Goal: Task Accomplishment & Management: Complete application form

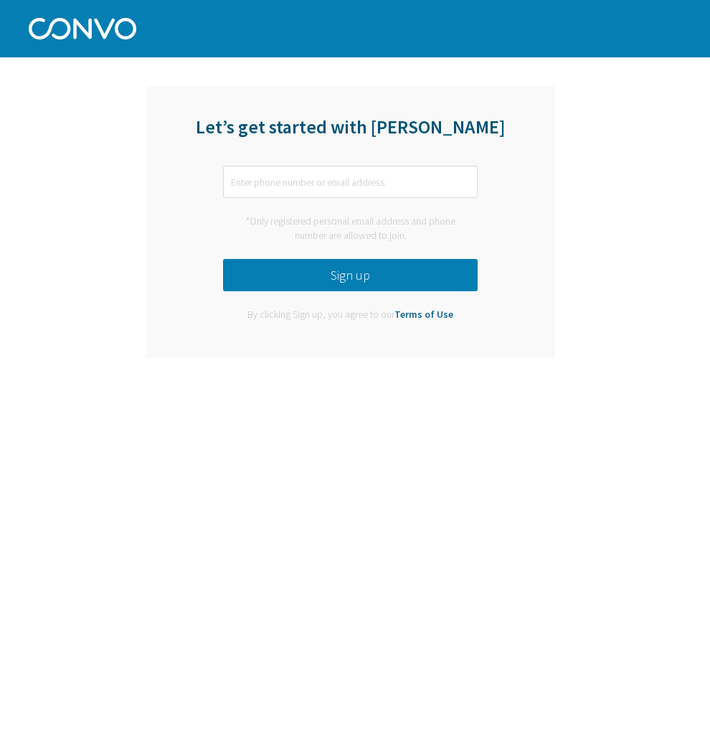
click at [326, 172] on input "text" at bounding box center [350, 182] width 255 height 32
type input "[PERSON_NAME][EMAIL_ADDRESS][PERSON_NAME][DOMAIN_NAME]"
drag, startPoint x: 381, startPoint y: 180, endPoint x: 307, endPoint y: 179, distance: 73.9
click at [307, 179] on input "[PERSON_NAME][EMAIL_ADDRESS][PERSON_NAME][DOMAIN_NAME]" at bounding box center [350, 182] width 255 height 32
click at [160, 194] on div "Let’s get started with [PERSON_NAME] [PERSON_NAME][EMAIL_ADDRESS][PERSON_NAME][…" at bounding box center [350, 222] width 409 height 272
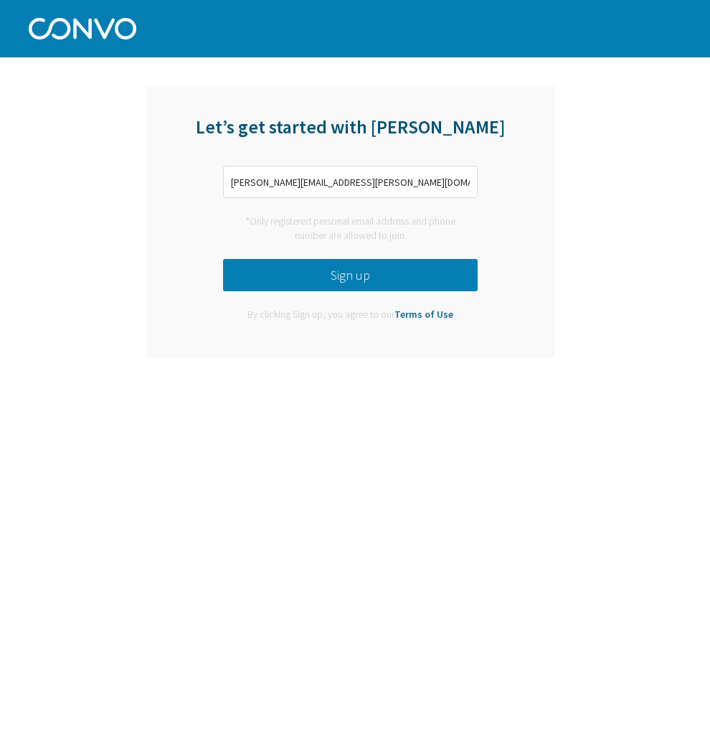
click at [268, 280] on button "Sign up" at bounding box center [350, 275] width 255 height 32
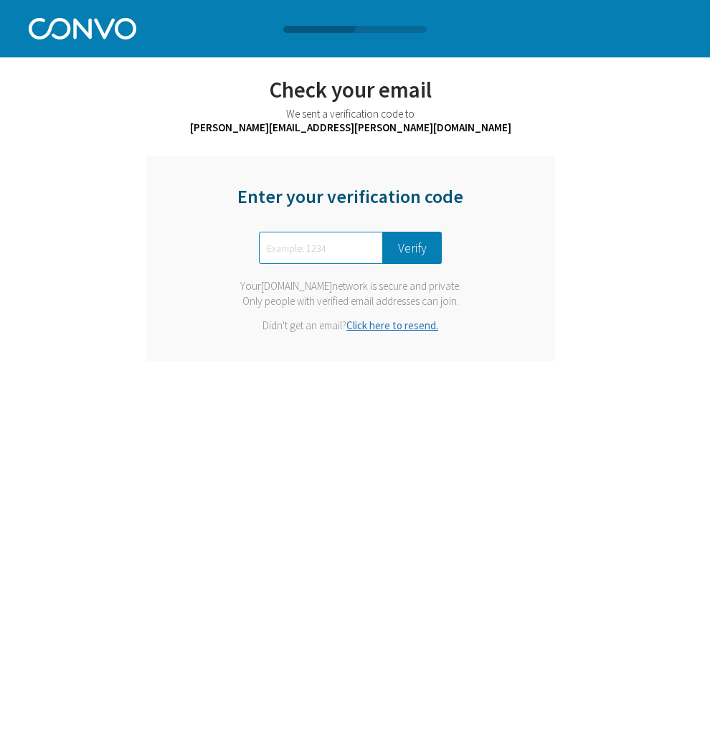
click at [298, 252] on input "text" at bounding box center [321, 248] width 124 height 32
type input "4653"
click at [406, 256] on button "Verify" at bounding box center [412, 248] width 59 height 32
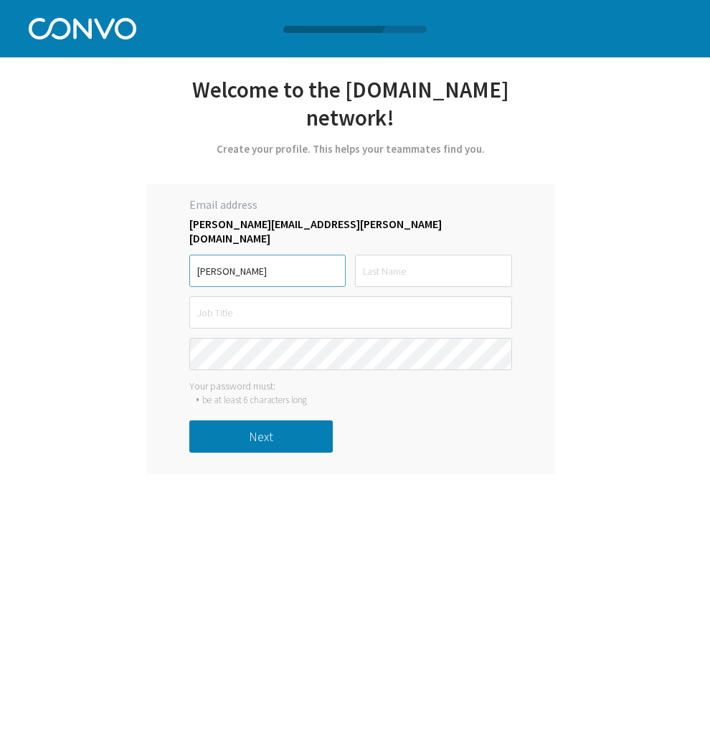
type input "Isabel"
type input "Birritteri"
type input "Associate Producer, News Desk"
click at [271, 420] on button "Next" at bounding box center [261, 436] width 144 height 32
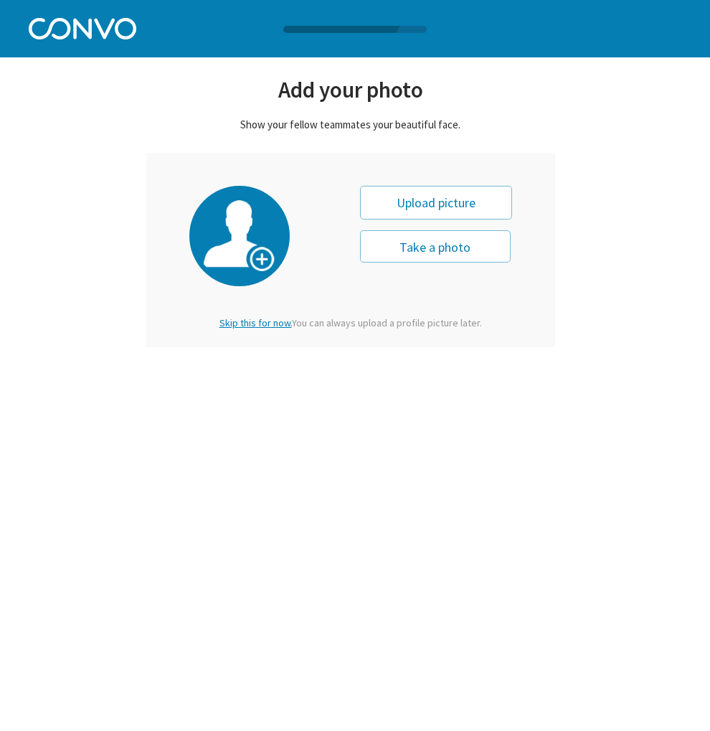
click at [261, 324] on span "Skip this for now." at bounding box center [256, 322] width 72 height 13
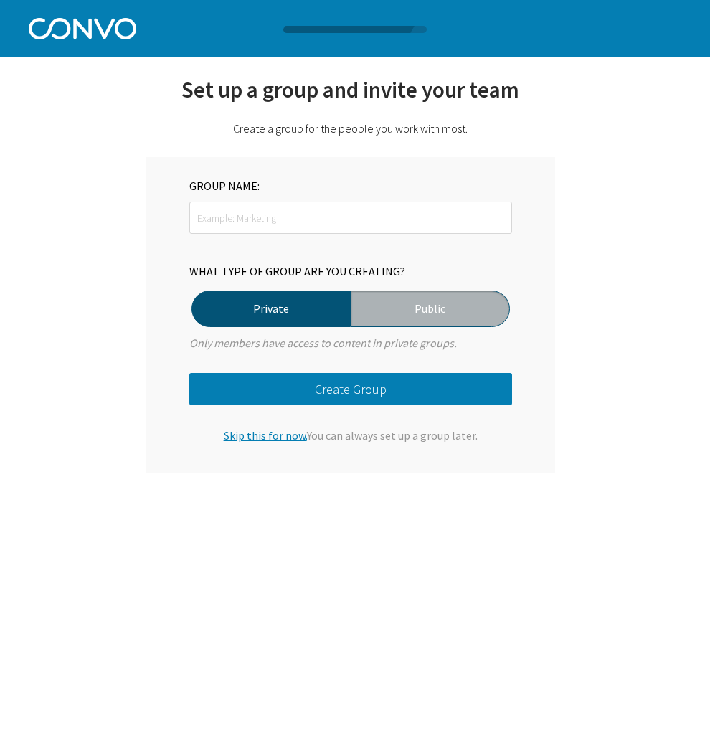
click at [278, 436] on span "Skip this for now." at bounding box center [265, 435] width 83 height 14
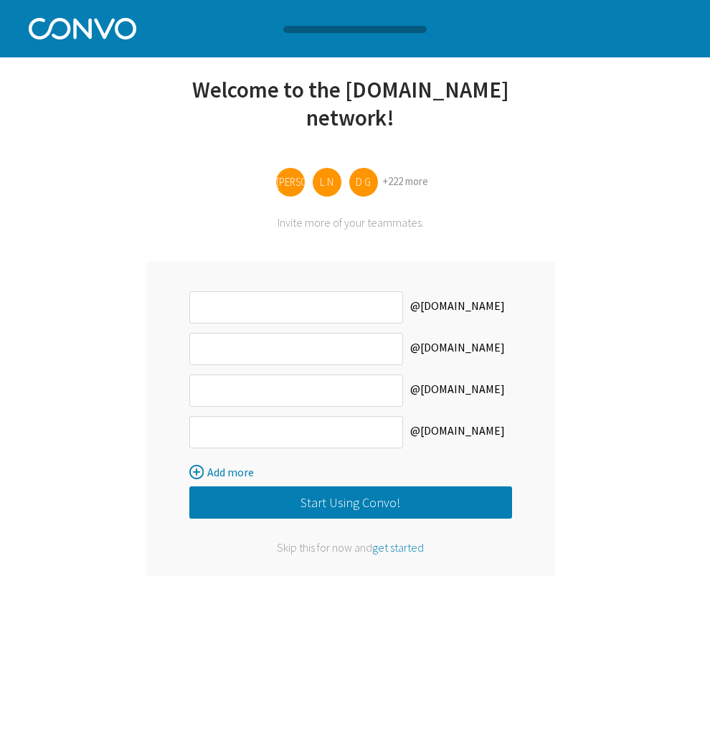
click at [395, 540] on span "get started" at bounding box center [398, 547] width 52 height 14
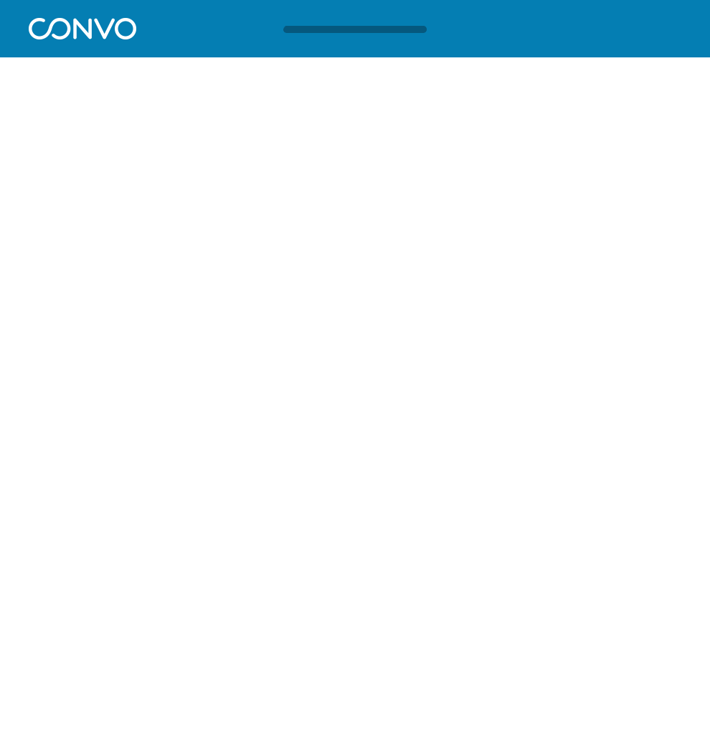
click at [321, 30] on div at bounding box center [362, 29] width 162 height 7
click at [111, 28] on div at bounding box center [355, 29] width 710 height 7
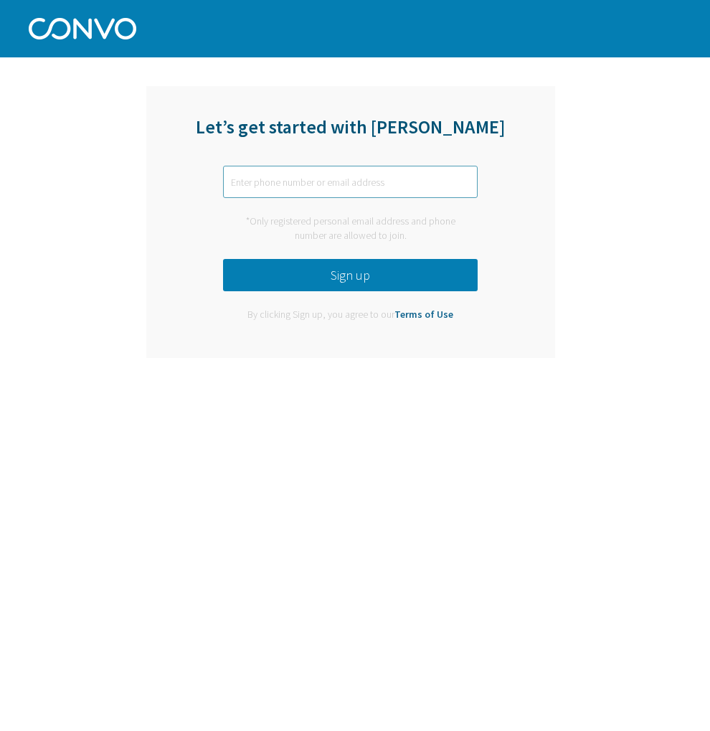
type input "Associate Producer, News Desk"
click at [390, 178] on input "Associate Producer, News Desk" at bounding box center [350, 182] width 255 height 32
click at [591, 186] on div "Let’s get started with [PERSON_NAME] Associate Producer, News Desk *Only regist…" at bounding box center [351, 221] width 564 height 293
click at [418, 179] on input "Associate Producer, News Desk" at bounding box center [350, 182] width 255 height 32
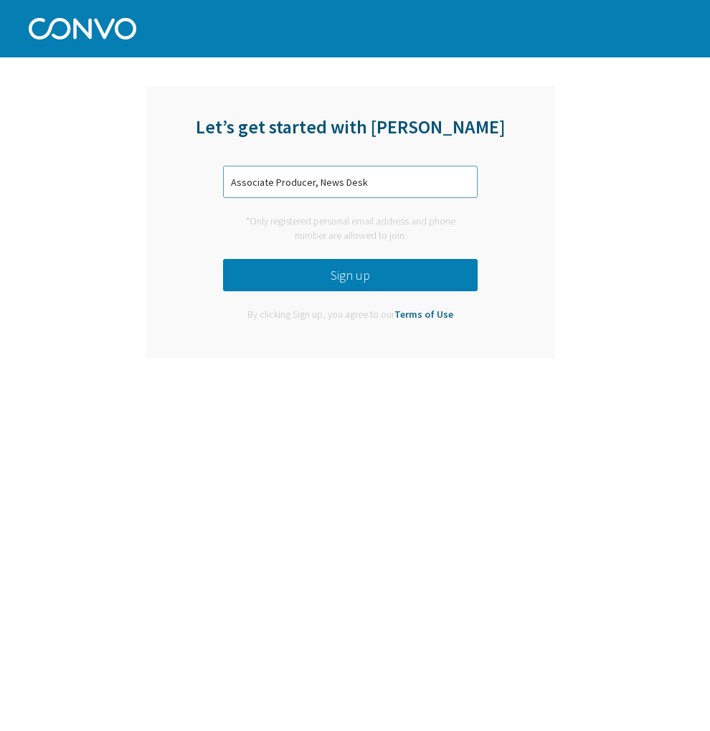
click at [418, 179] on input "Associate Producer, News Desk" at bounding box center [350, 182] width 255 height 32
click at [386, 178] on input "text" at bounding box center [350, 182] width 255 height 32
type input "[PERSON_NAME][EMAIL_ADDRESS][PERSON_NAME][DOMAIN_NAME]"
